Goal: Navigation & Orientation: Find specific page/section

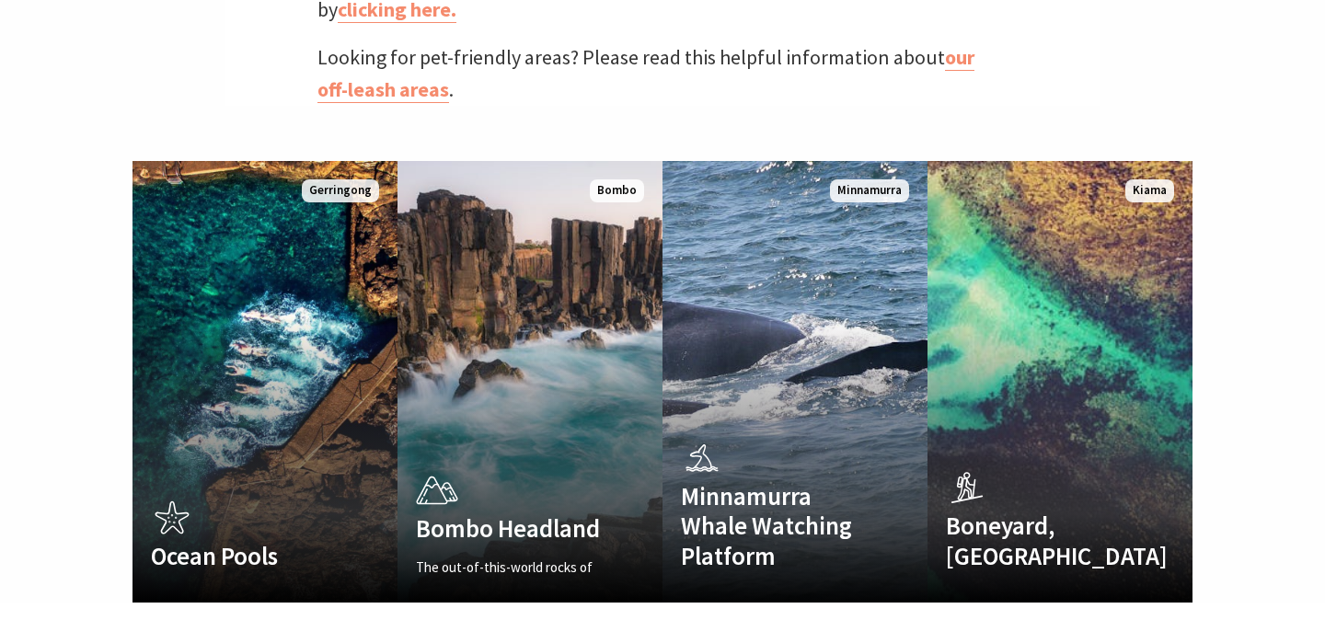
scroll to position [1000, 0]
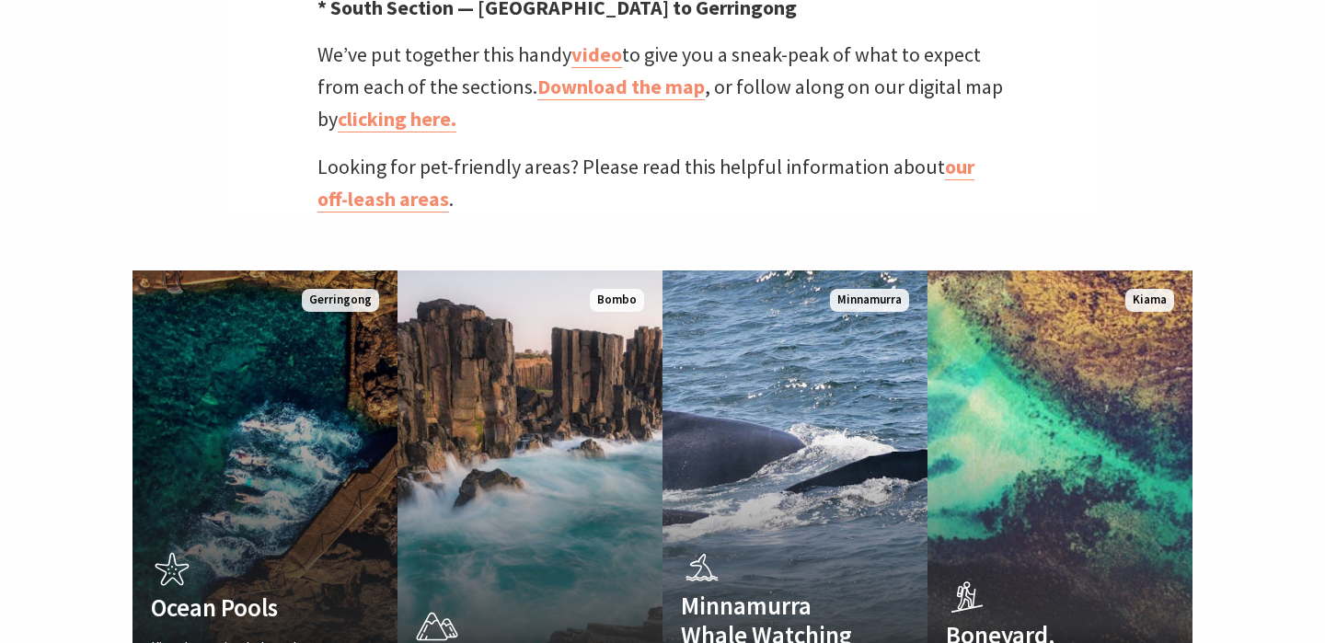
click at [228, 338] on link "Ocean Pools Kiama's scenic, sheltered harbour and ocean pools Read More Gerring…" at bounding box center [264, 491] width 265 height 442
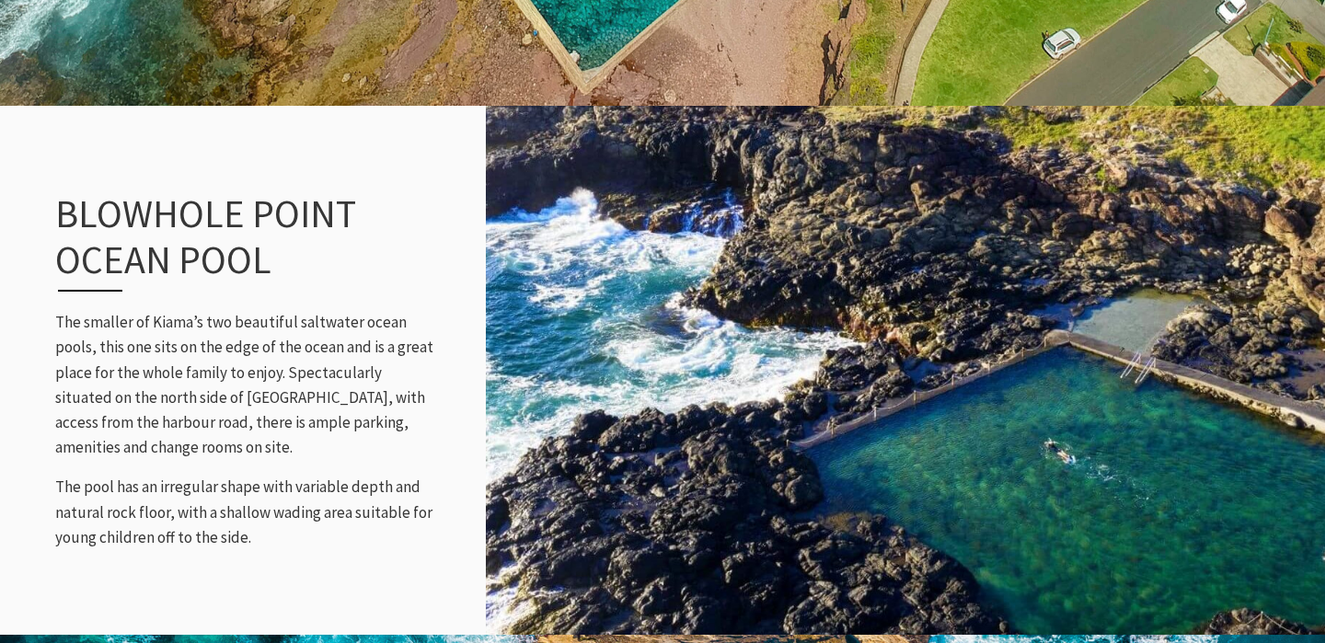
scroll to position [1782, 0]
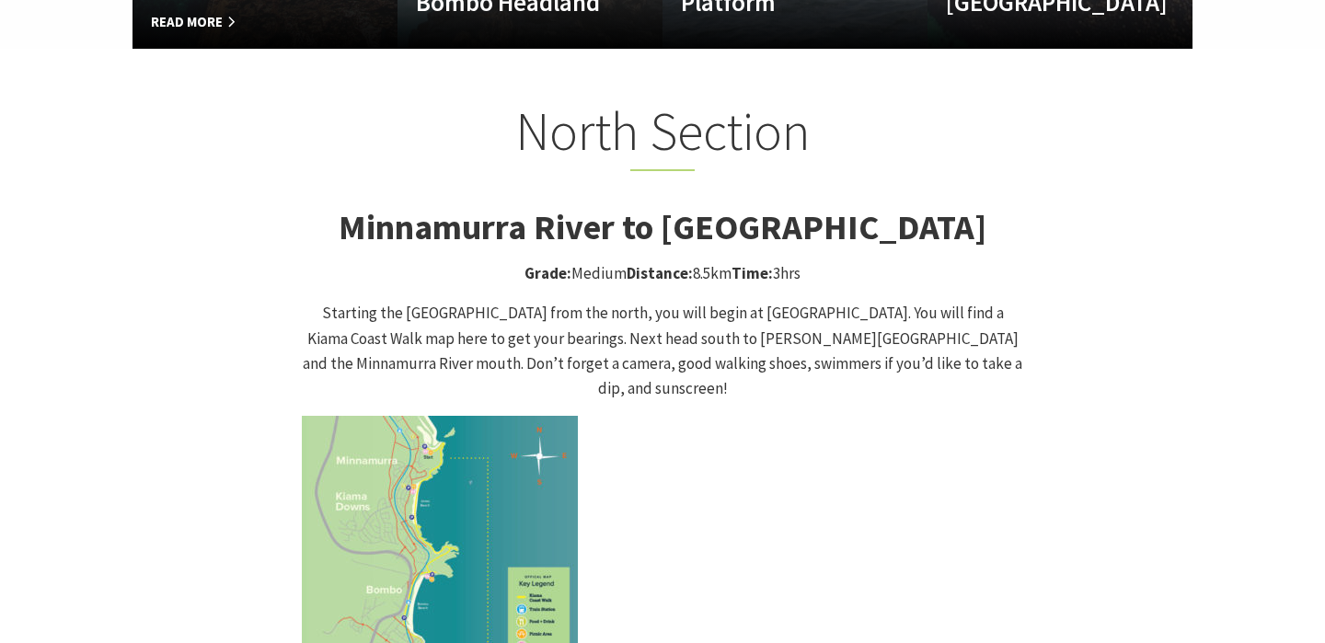
scroll to position [1664, 0]
